Goal: Find specific page/section: Find specific page/section

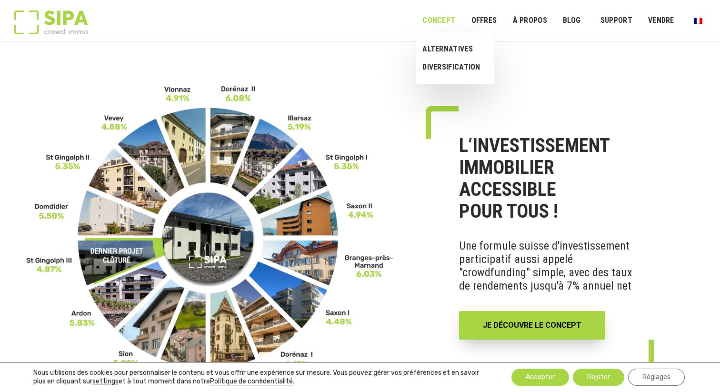
click at [450, 21] on link "Concept" at bounding box center [438, 20] width 45 height 21
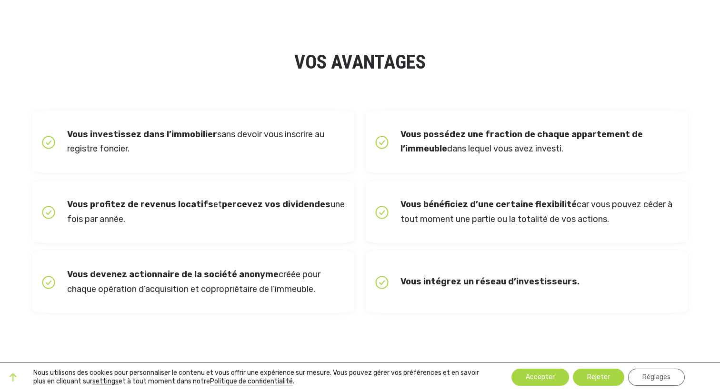
scroll to position [362, 0]
